Goal: Transaction & Acquisition: Download file/media

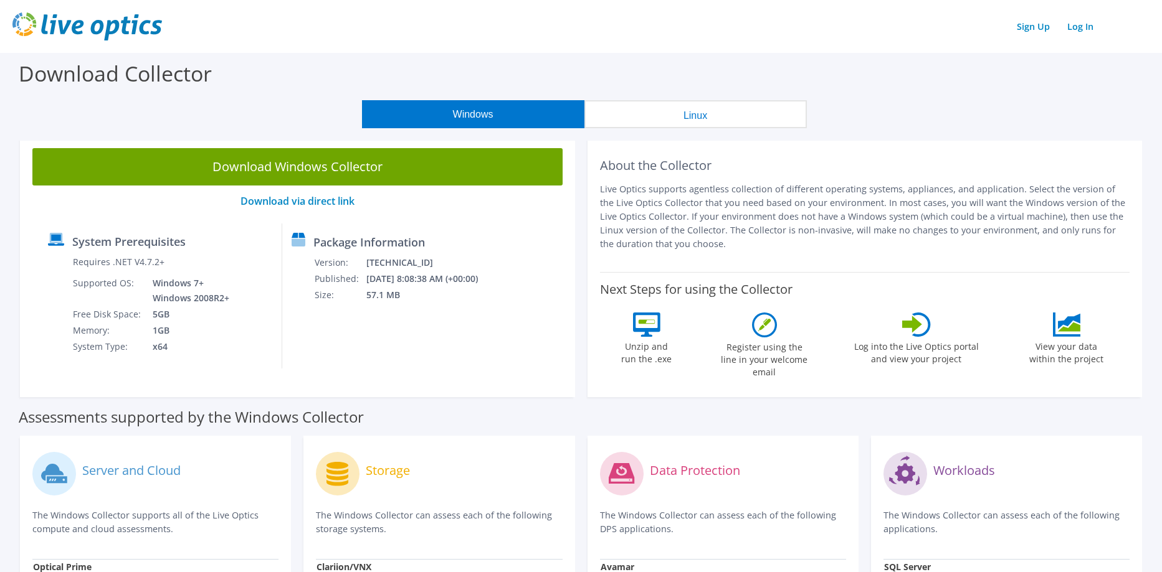
click at [487, 107] on button "Windows" at bounding box center [473, 114] width 222 height 28
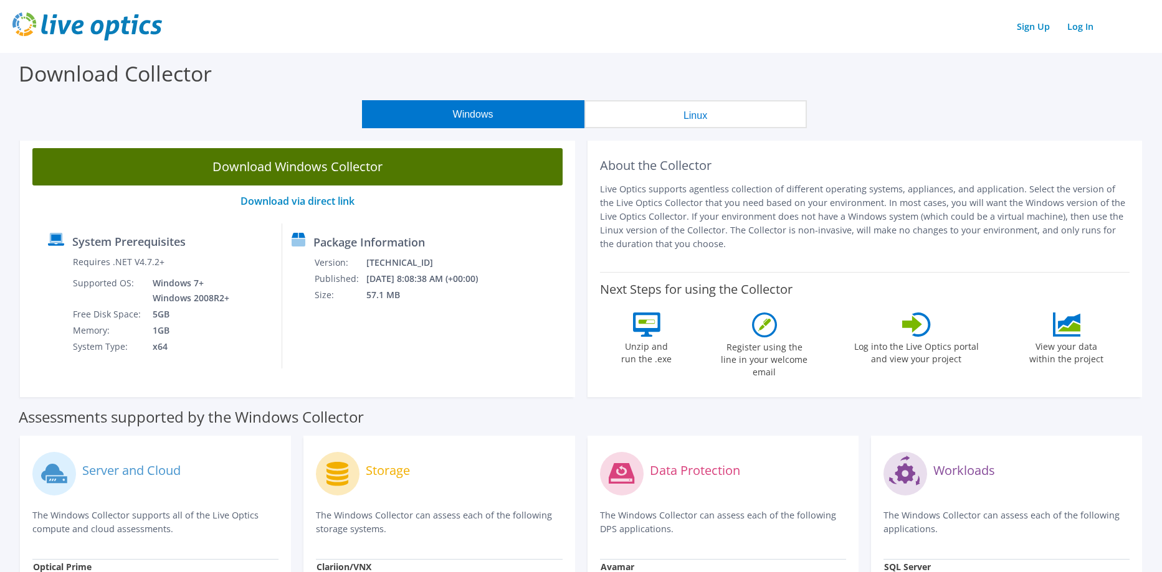
click at [300, 164] on link "Download Windows Collector" at bounding box center [297, 166] width 530 height 37
click at [311, 173] on link "Download Windows Collector" at bounding box center [297, 166] width 530 height 37
